Goal: Use online tool/utility: Utilize a website feature to perform a specific function

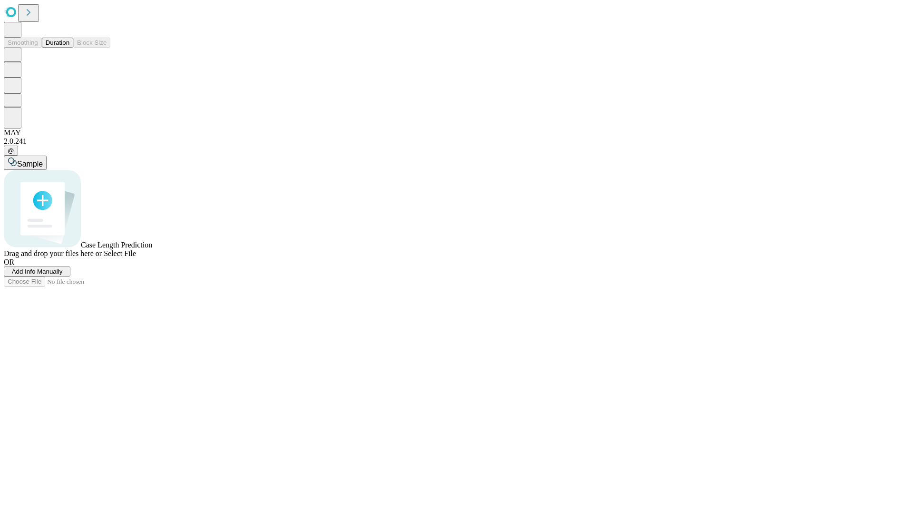
click at [136, 257] on span "Select File" at bounding box center [120, 253] width 32 height 8
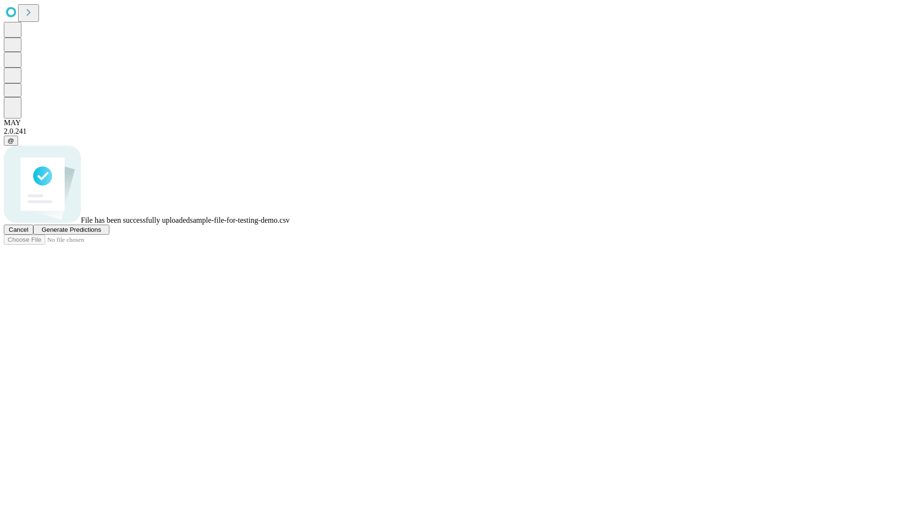
click at [101, 233] on span "Generate Predictions" at bounding box center [70, 229] width 59 height 7
